Goal: Information Seeking & Learning: Check status

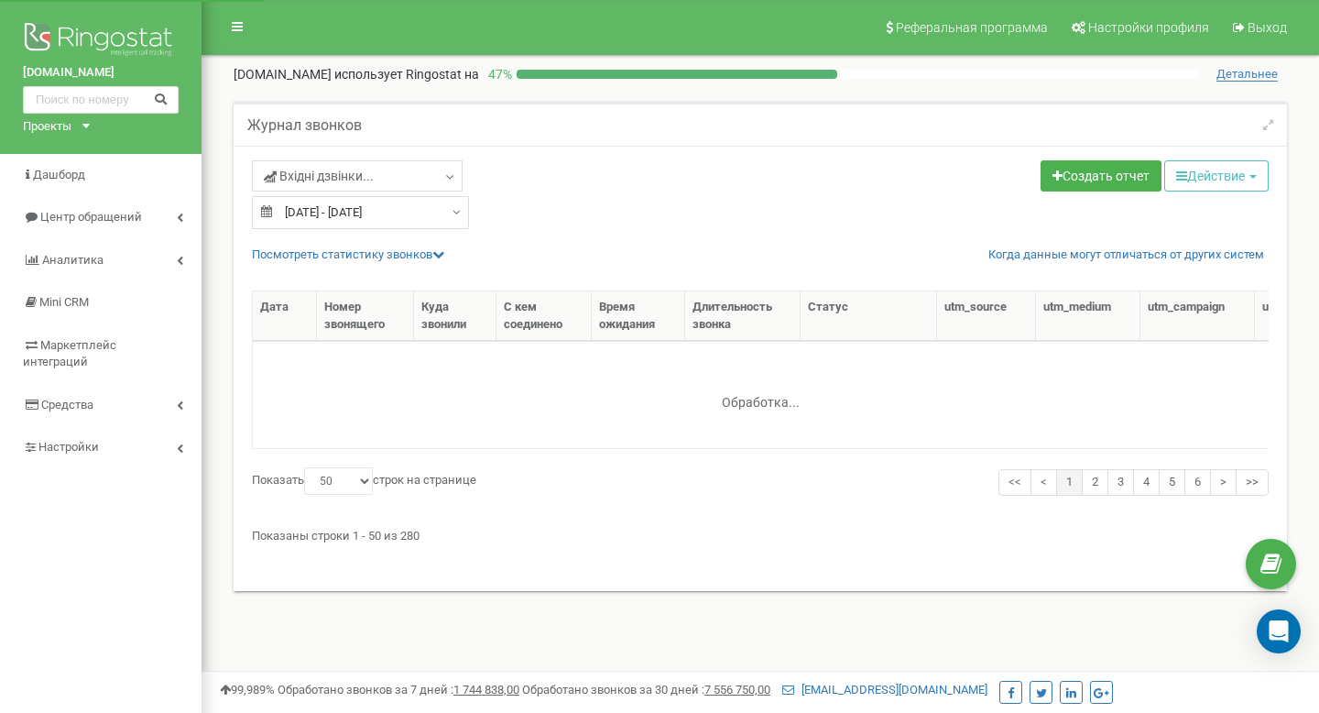
select select "50"
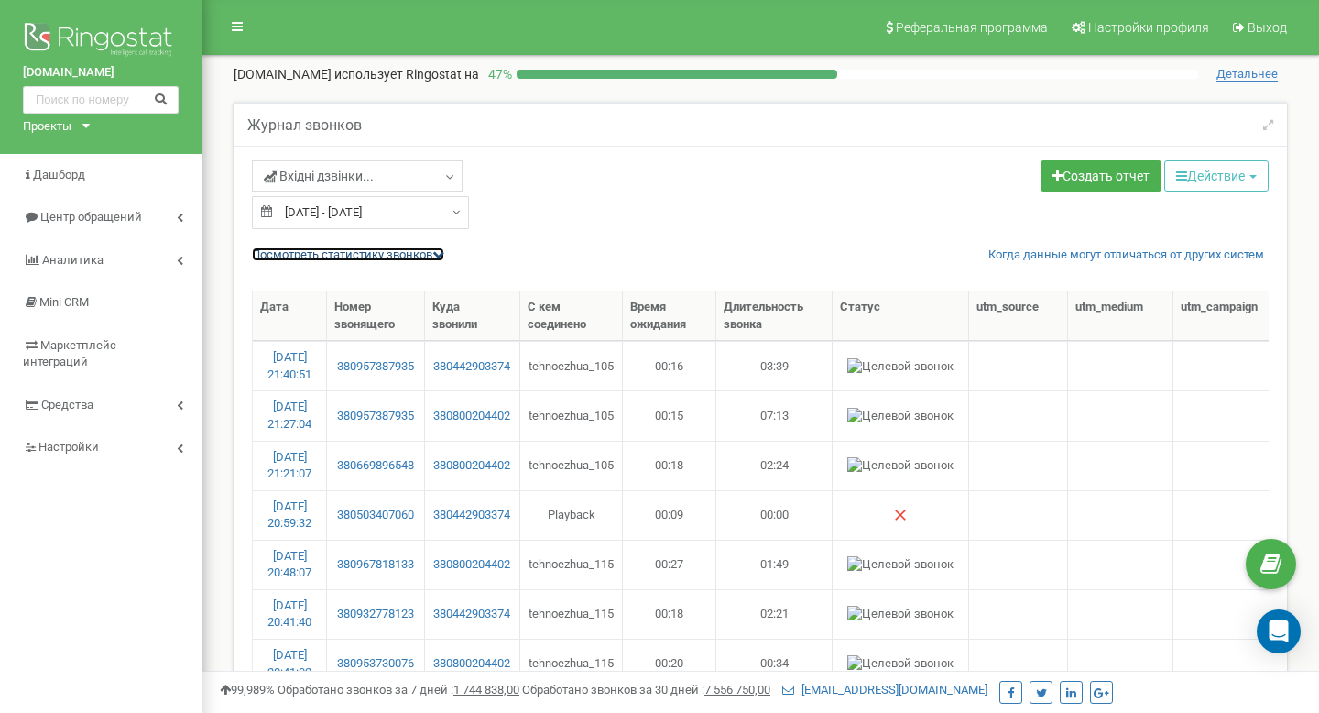
click at [411, 257] on link "Посмотреть cтатистику звонков" at bounding box center [348, 254] width 192 height 14
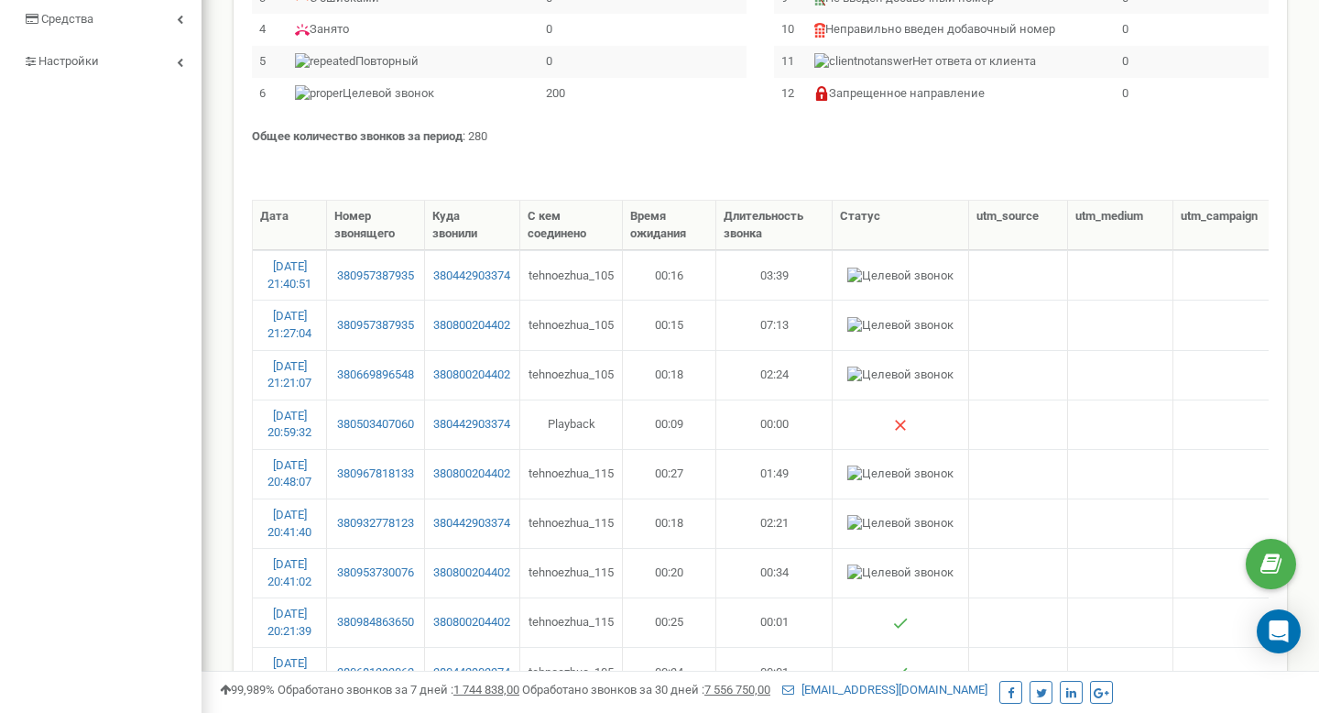
scroll to position [316, 0]
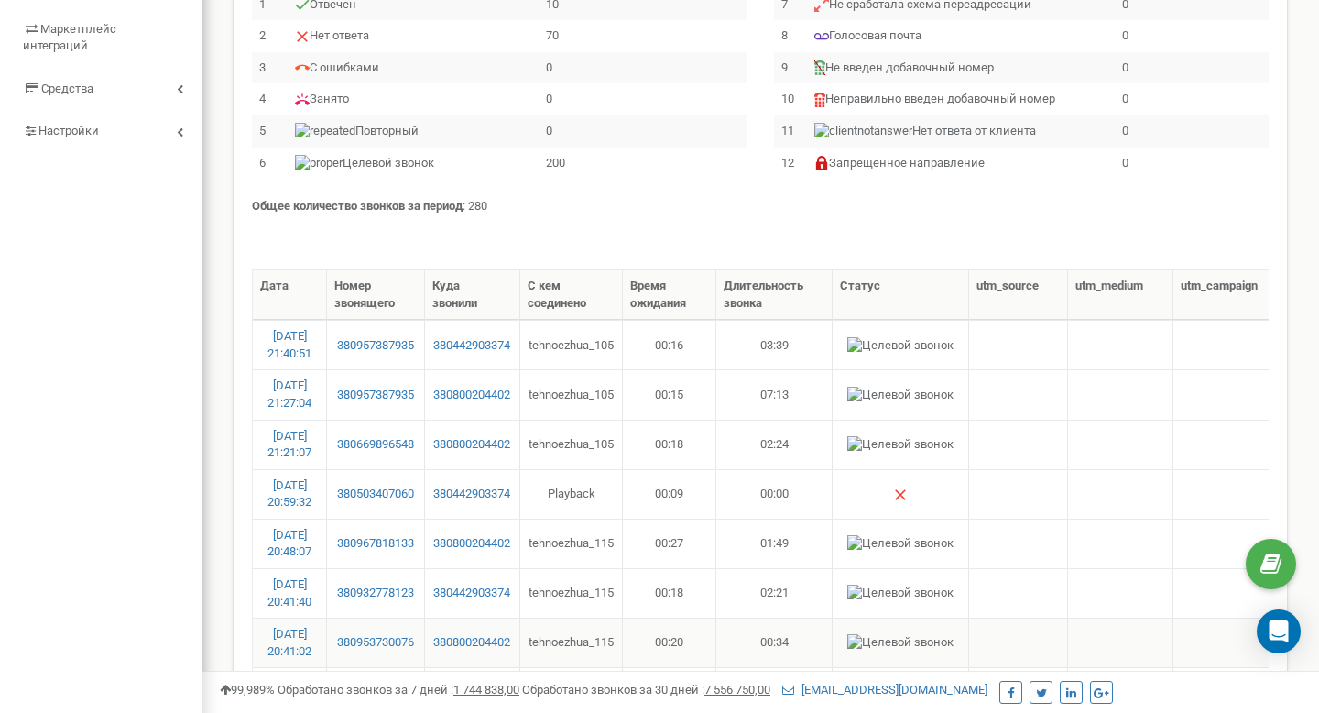
click at [672, 639] on td "00:20" at bounding box center [669, 642] width 93 height 49
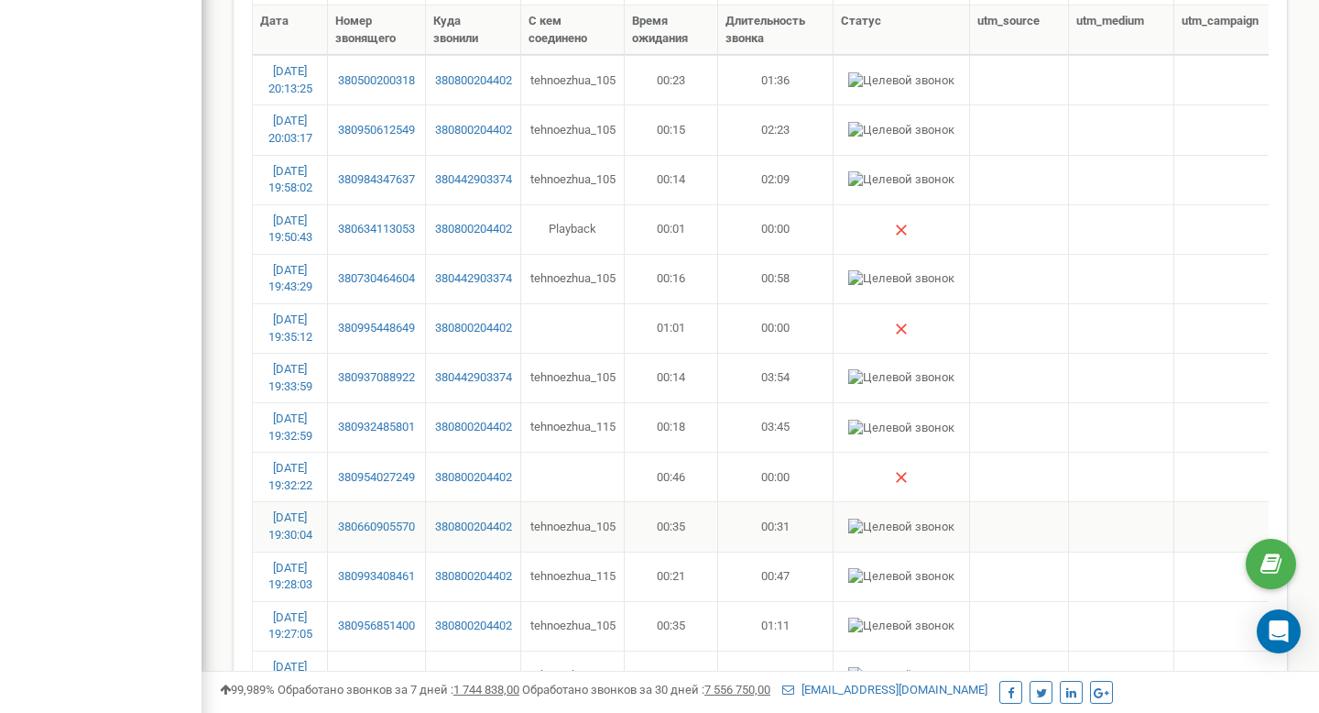
scroll to position [1038, 0]
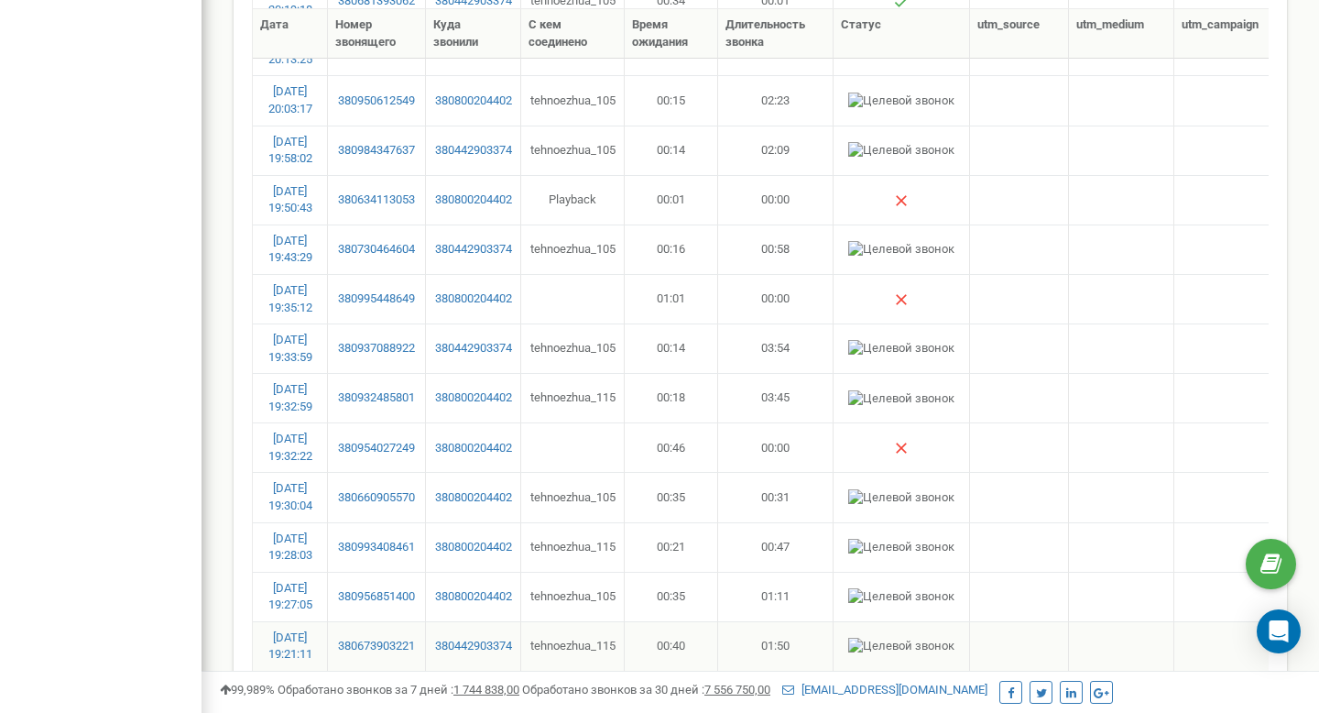
click at [670, 646] on td "00:40" at bounding box center [671, 645] width 93 height 49
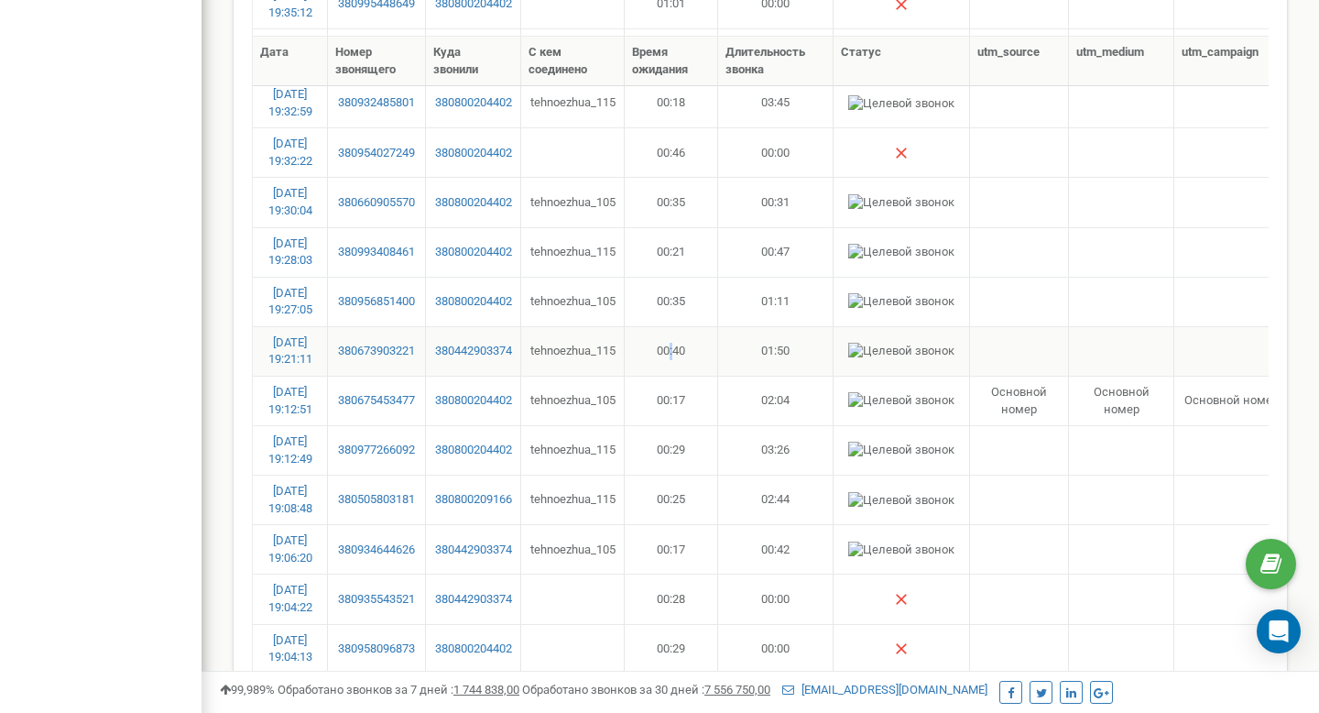
scroll to position [1500, 0]
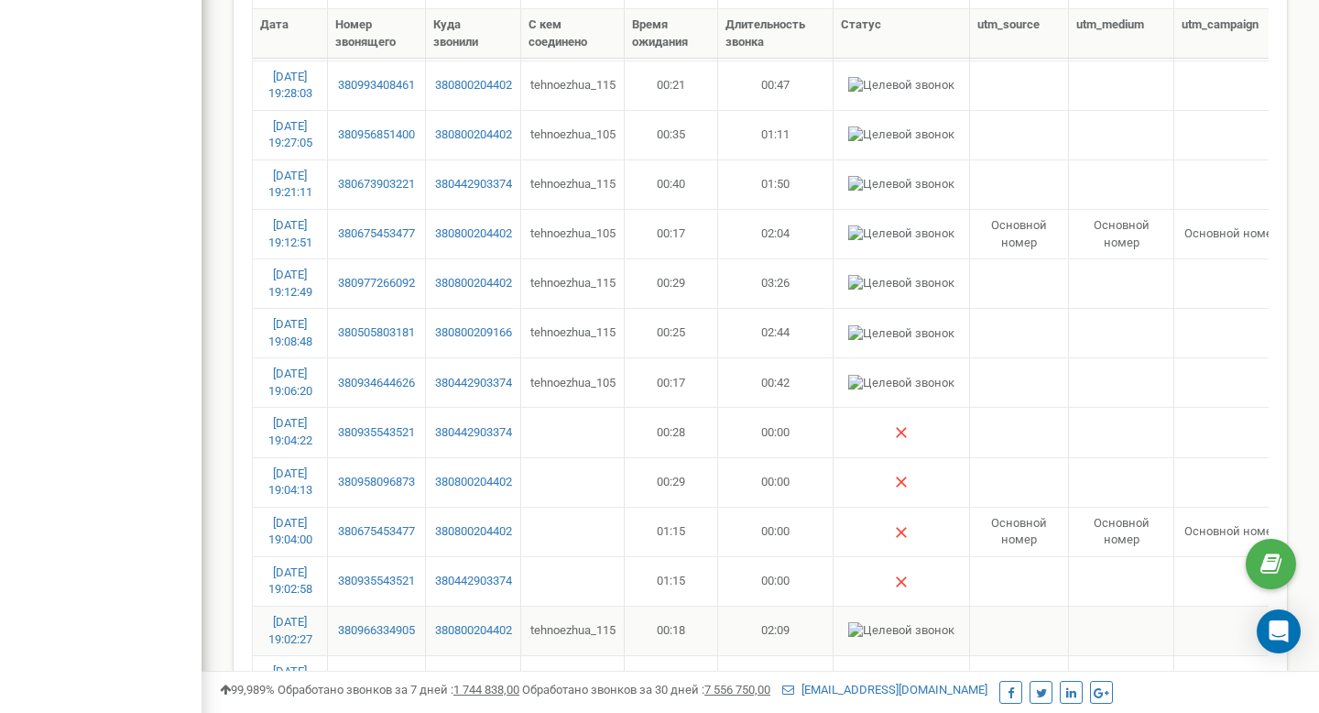
click at [671, 625] on td "00:18" at bounding box center [671, 630] width 93 height 49
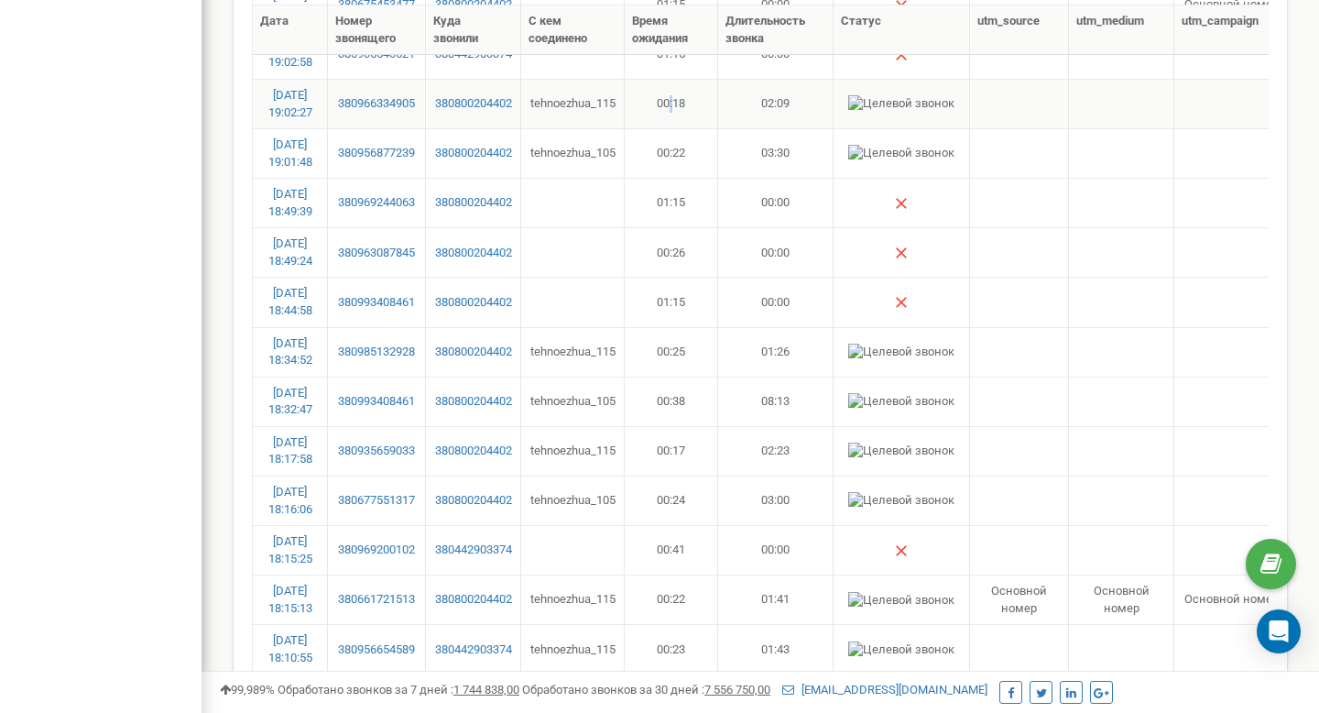
scroll to position [2051, 0]
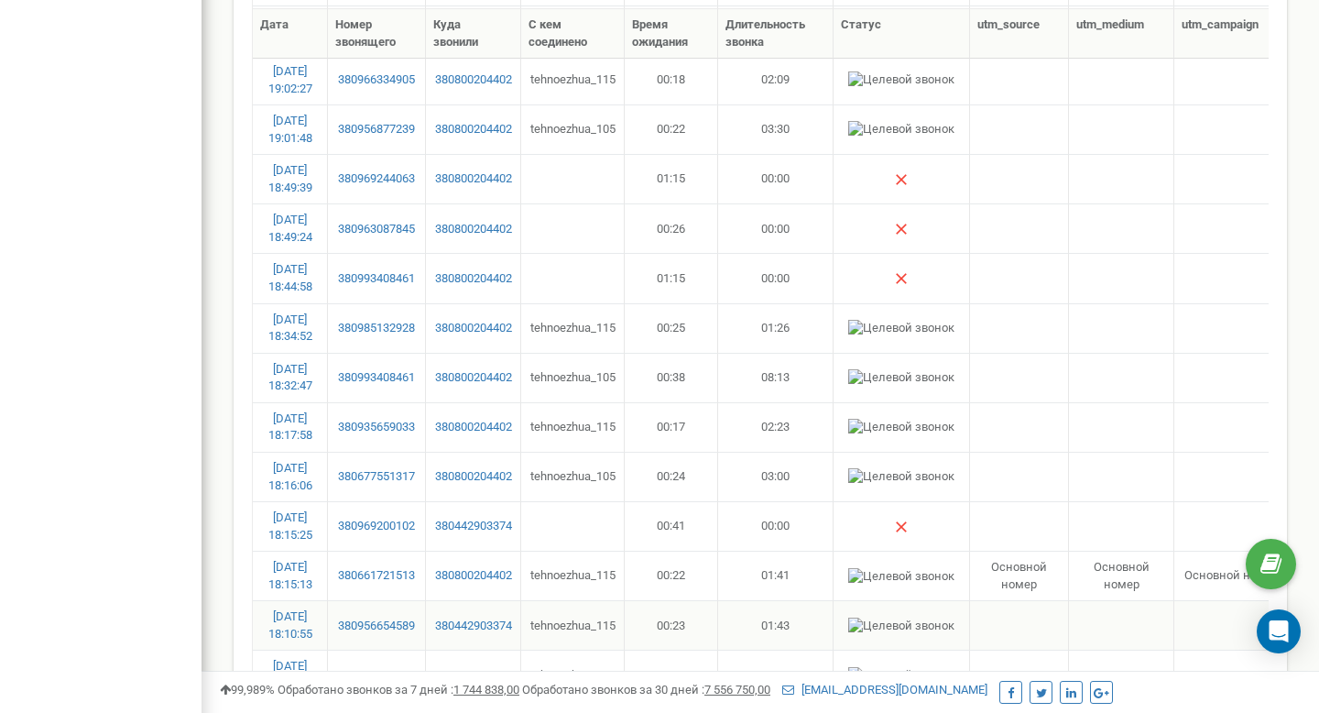
click at [678, 625] on td "00:23" at bounding box center [671, 624] width 93 height 49
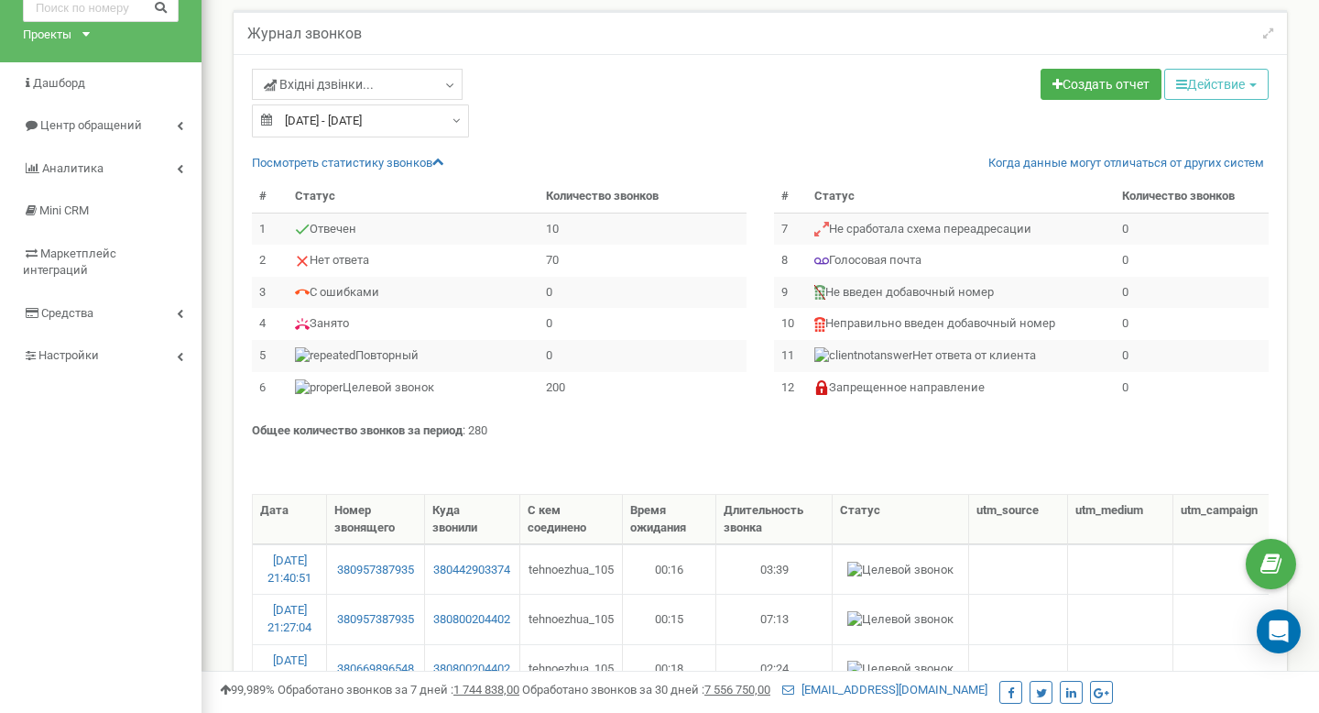
scroll to position [0, 0]
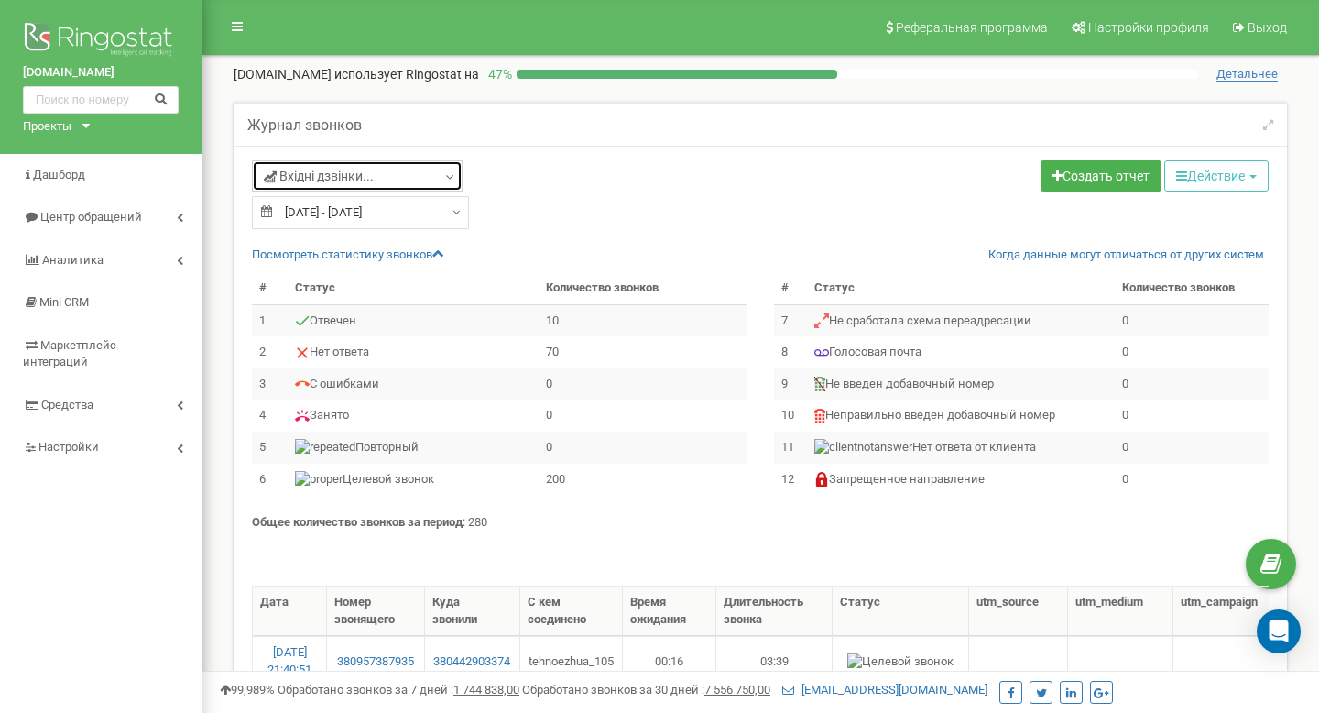
click at [353, 169] on span "Вхідні дзвінки..." at bounding box center [319, 176] width 110 height 18
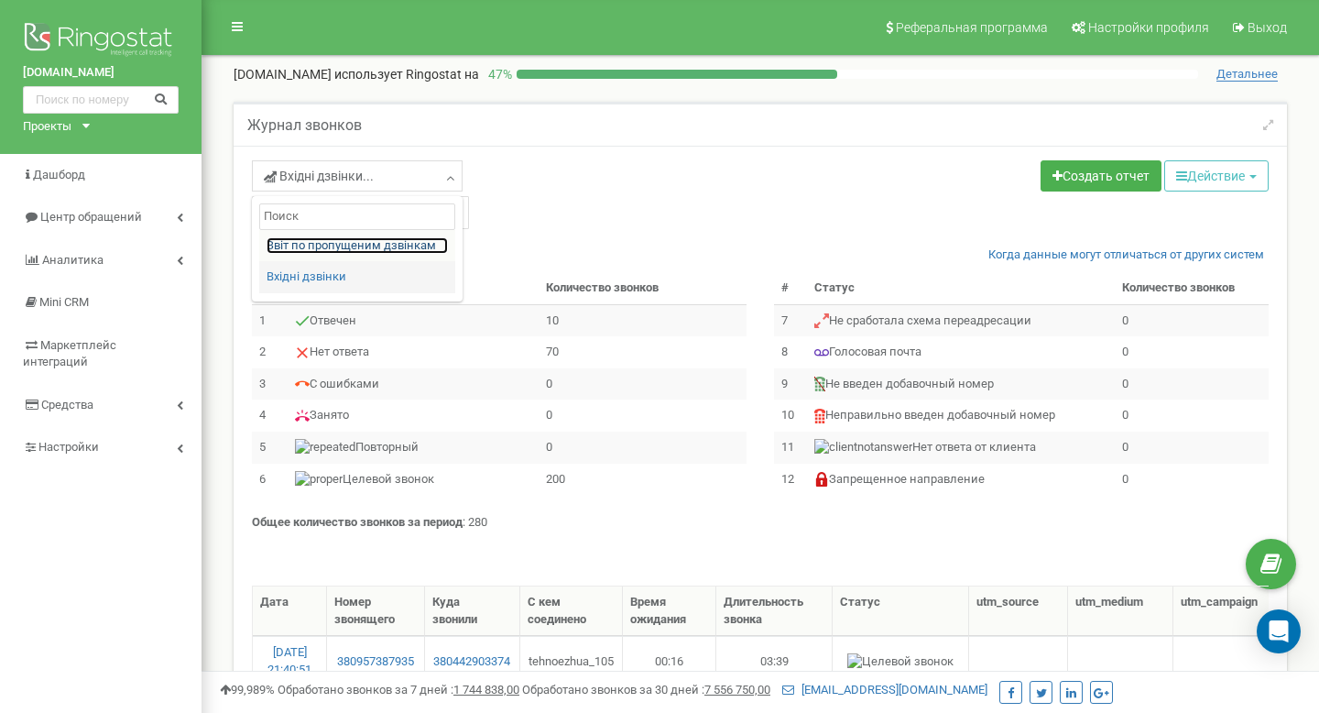
click at [352, 238] on link "Звіт по пропущеним дзвінкам" at bounding box center [357, 245] width 181 height 17
